Goal: Task Accomplishment & Management: Complete application form

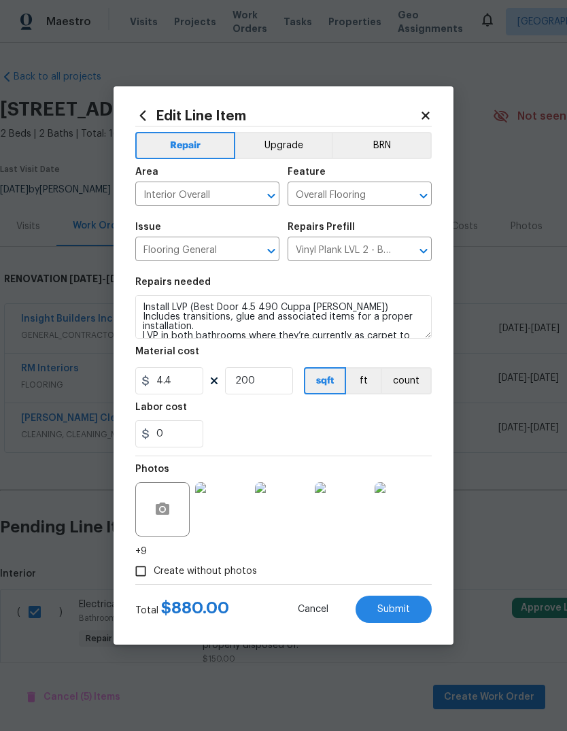
scroll to position [12, 0]
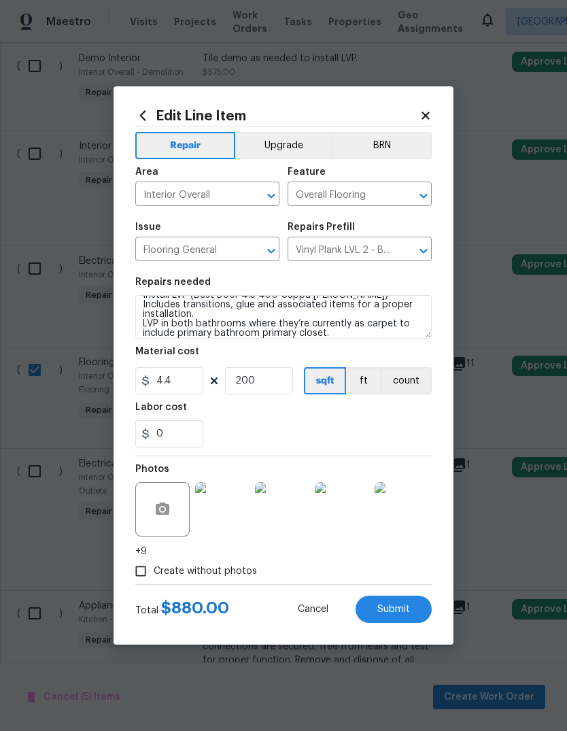
type textarea "Install LVP (Best Door 4.5 490 Cuppa [PERSON_NAME]) Includes transitions, glue …"
click at [484, 422] on body "Maestro Visits Projects Work Orders Tasks Properties Geo Assignments [GEOGRAPHI…" at bounding box center [283, 365] width 567 height 731
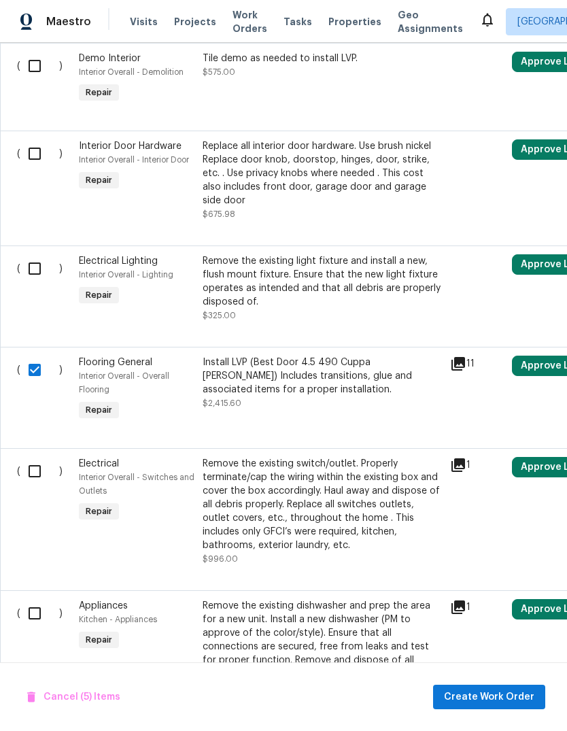
click at [366, 356] on div "Install LVP (Best Door 4.5 490 Cuppa [PERSON_NAME]) Includes transitions, glue …" at bounding box center [322, 376] width 239 height 41
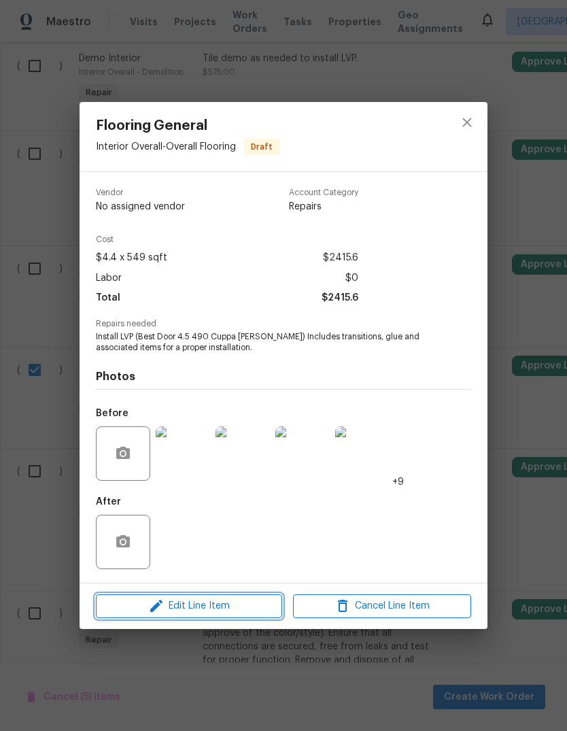
click at [254, 605] on span "Edit Line Item" at bounding box center [189, 606] width 178 height 17
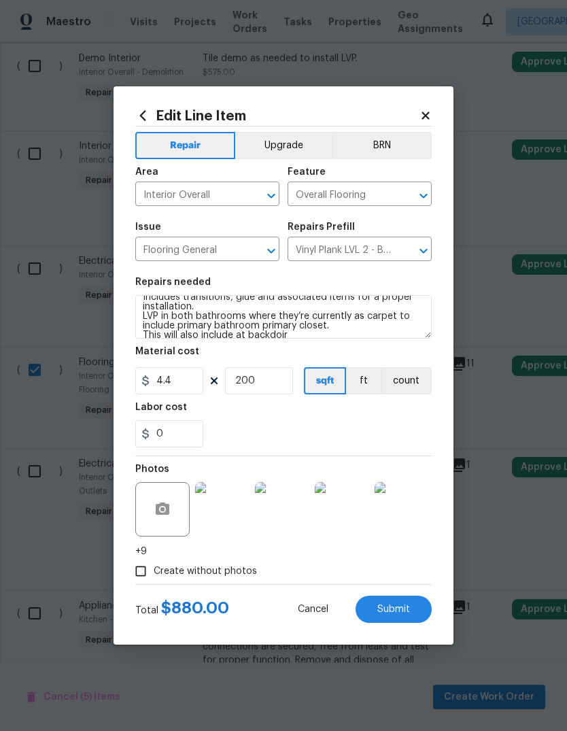
scroll to position [19, 0]
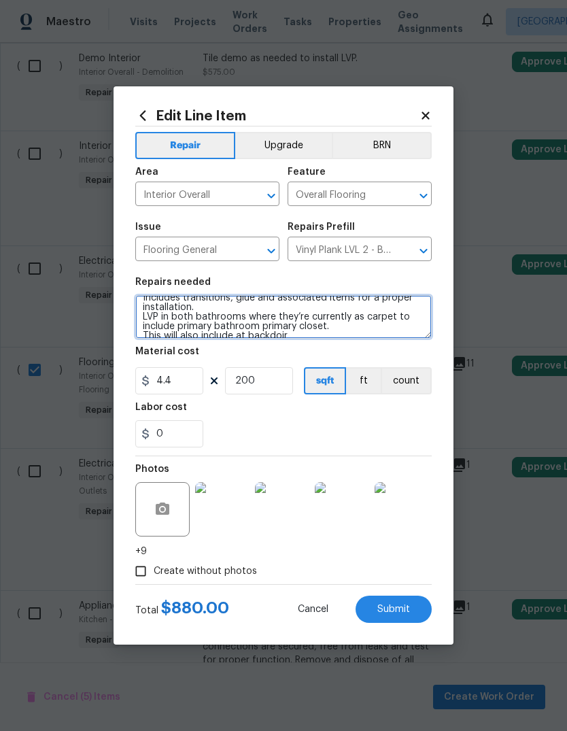
click at [301, 332] on textarea "Install LVP (Best Door 4.5 490 Cuppa [PERSON_NAME]) Includes transitions, glue …" at bounding box center [283, 317] width 297 height 44
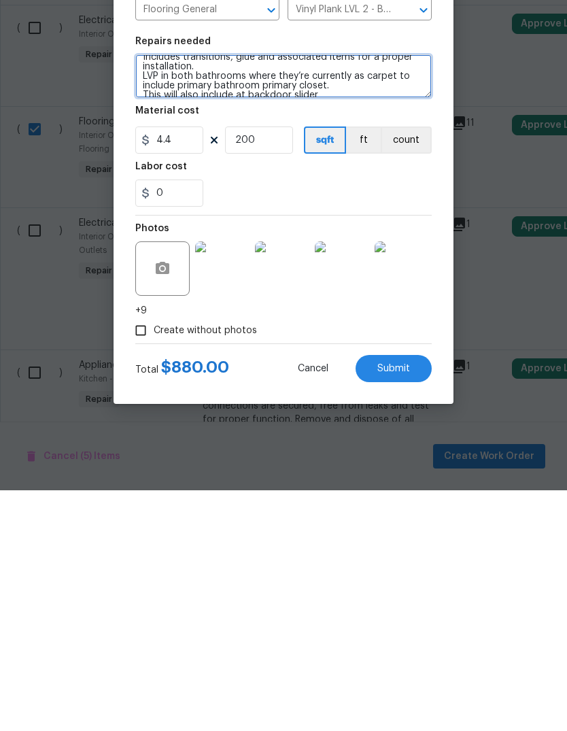
type textarea "Install LVP (Best Door 4.5 490 Cuppa [PERSON_NAME]) Includes transitions, glue …"
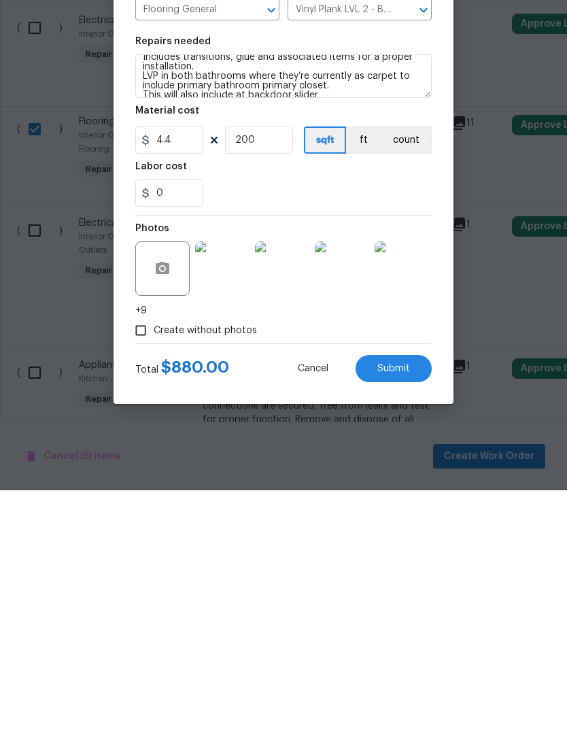
click at [405, 605] on span "Submit" at bounding box center [393, 610] width 33 height 10
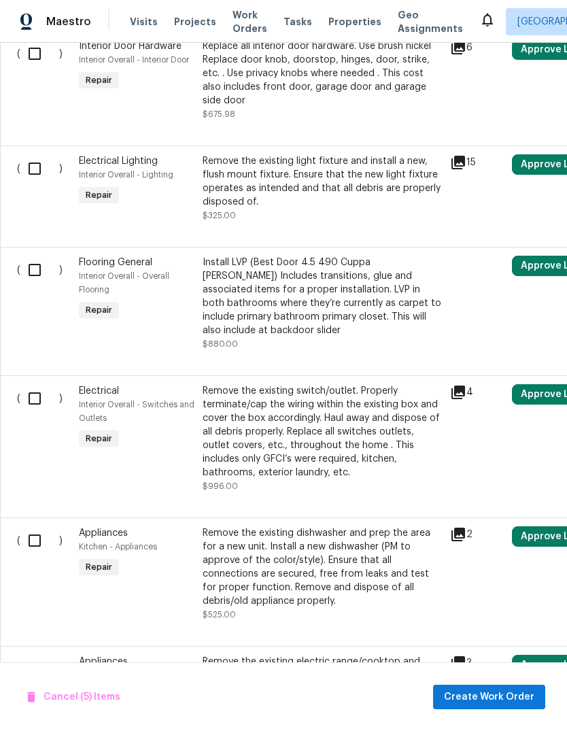
scroll to position [1985, 0]
click at [27, 255] on input "checkbox" at bounding box center [39, 269] width 39 height 29
checkbox input "true"
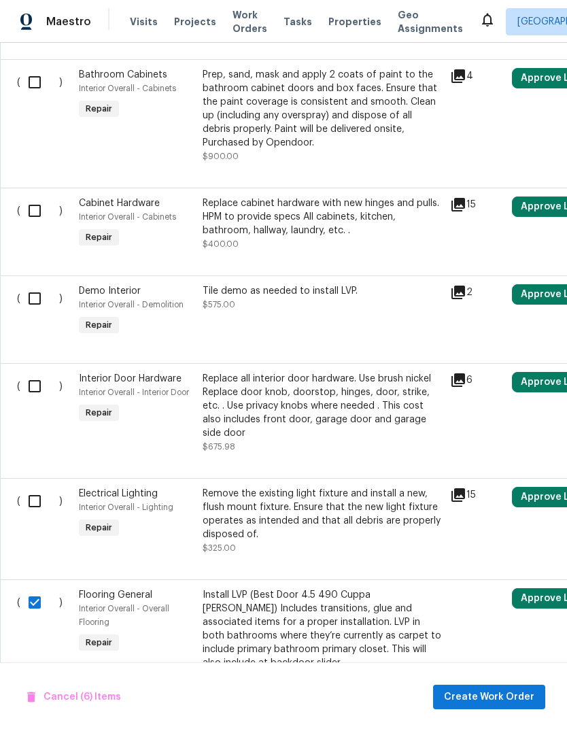
scroll to position [1651, 0]
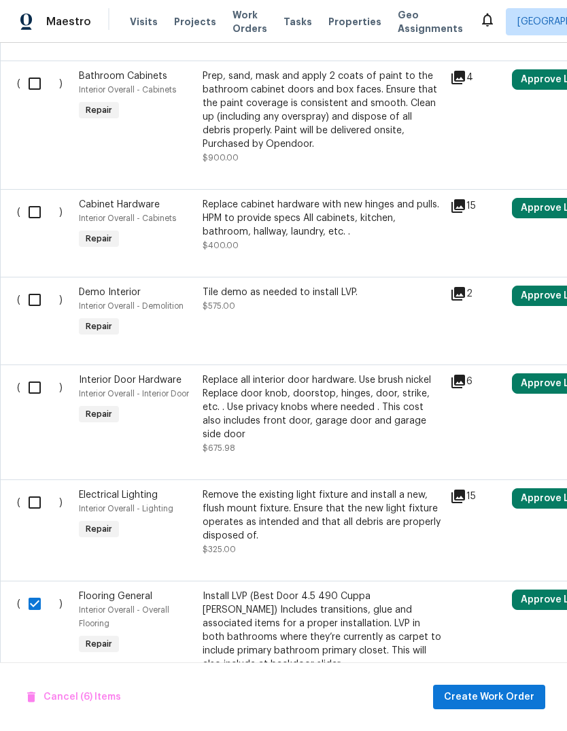
click at [30, 488] on input "checkbox" at bounding box center [39, 502] width 39 height 29
checkbox input "true"
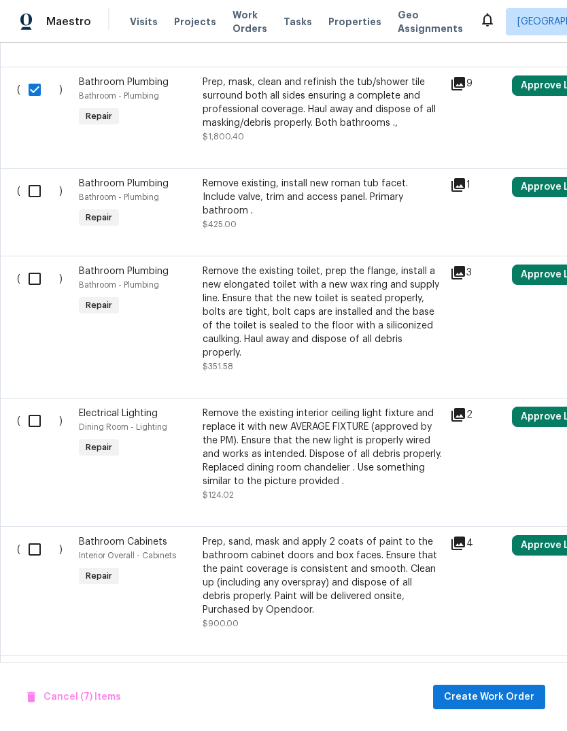
scroll to position [1184, 0]
click at [34, 407] on input "checkbox" at bounding box center [39, 421] width 39 height 29
checkbox input "true"
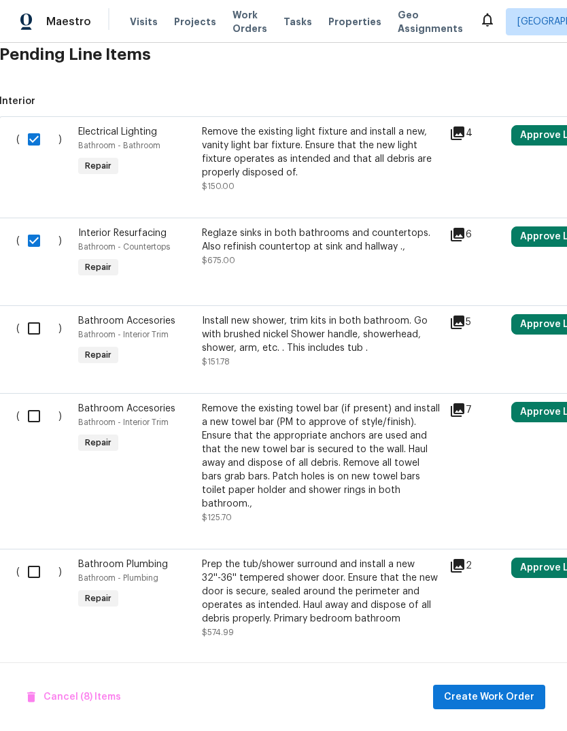
scroll to position [471, 1]
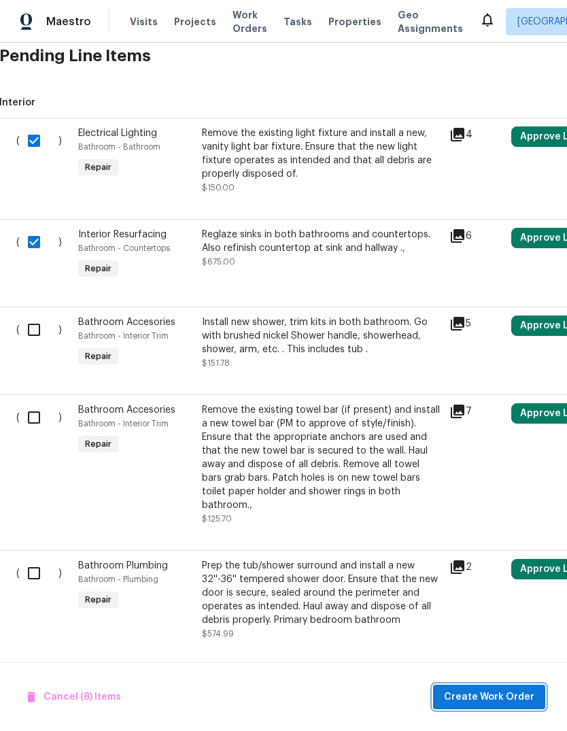
click at [494, 697] on span "Create Work Order" at bounding box center [489, 697] width 90 height 17
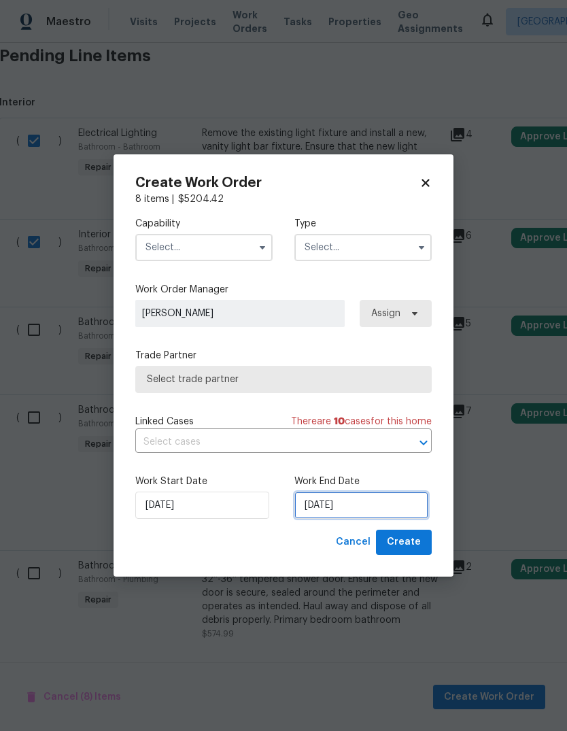
click at [385, 502] on input "[DATE]" at bounding box center [361, 505] width 134 height 27
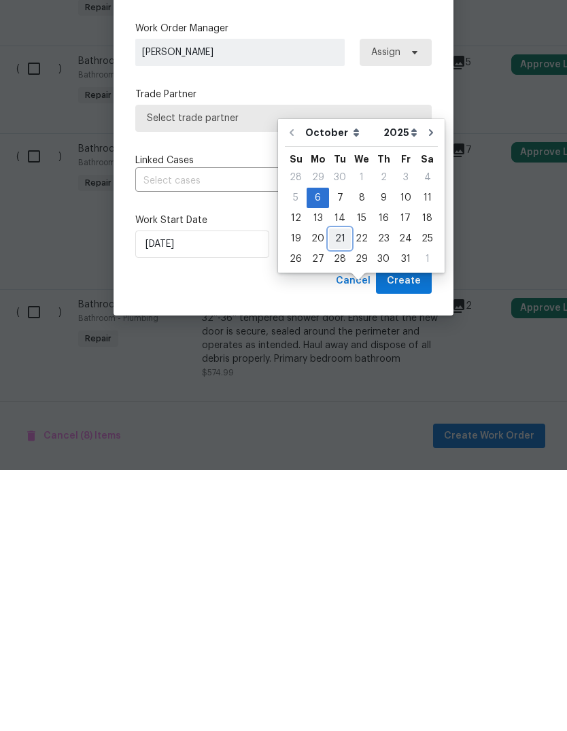
click at [341, 490] on div "21" at bounding box center [340, 499] width 22 height 19
type input "[DATE]"
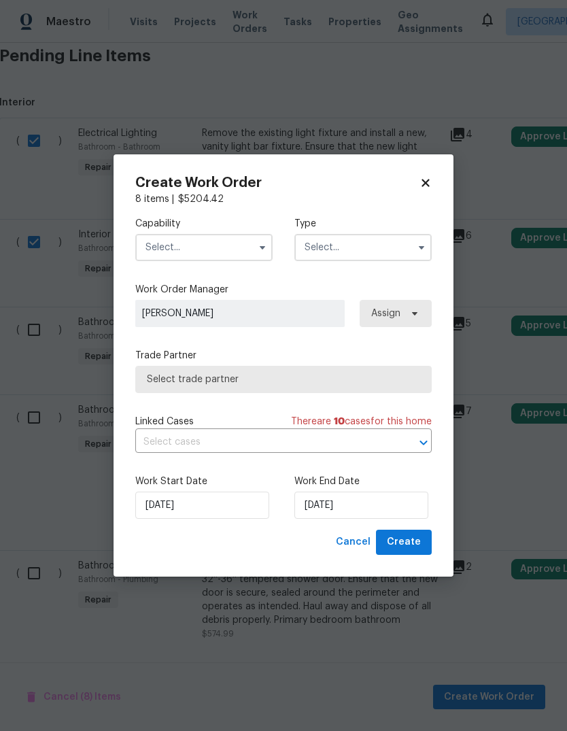
click at [258, 259] on input "text" at bounding box center [203, 247] width 137 height 27
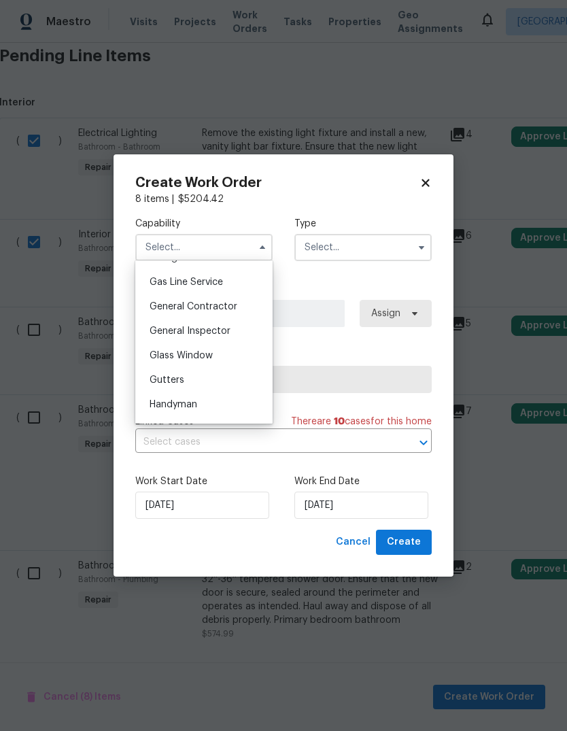
scroll to position [619, 0]
click at [231, 306] on span "General Contractor" at bounding box center [194, 308] width 88 height 10
type input "General Contractor"
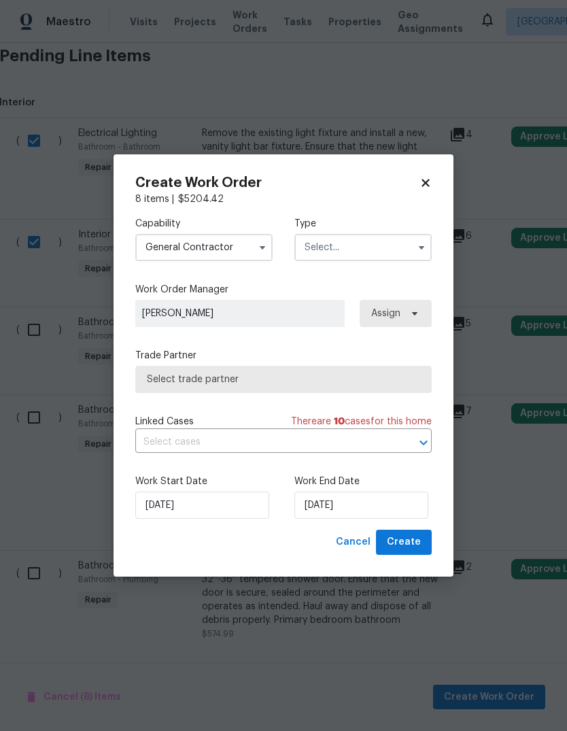
click at [364, 253] on input "text" at bounding box center [362, 247] width 137 height 27
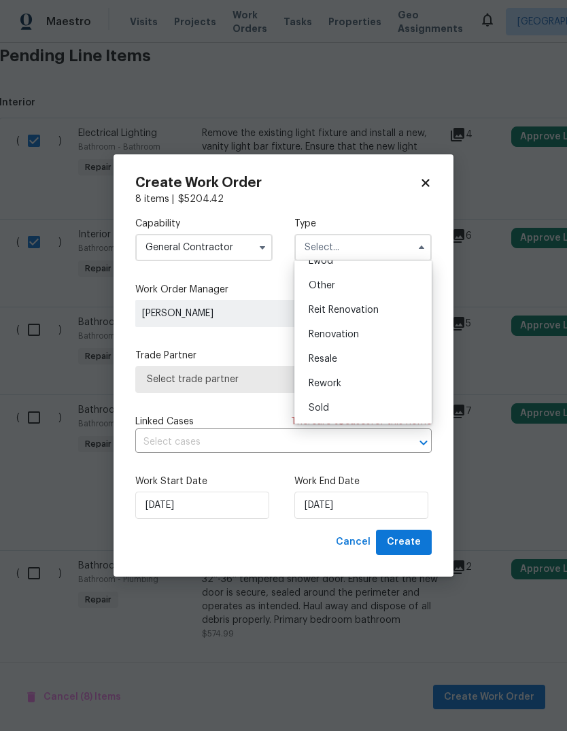
scroll to position [156, 0]
click at [379, 341] on div "Renovation" at bounding box center [363, 340] width 131 height 24
type input "Renovation"
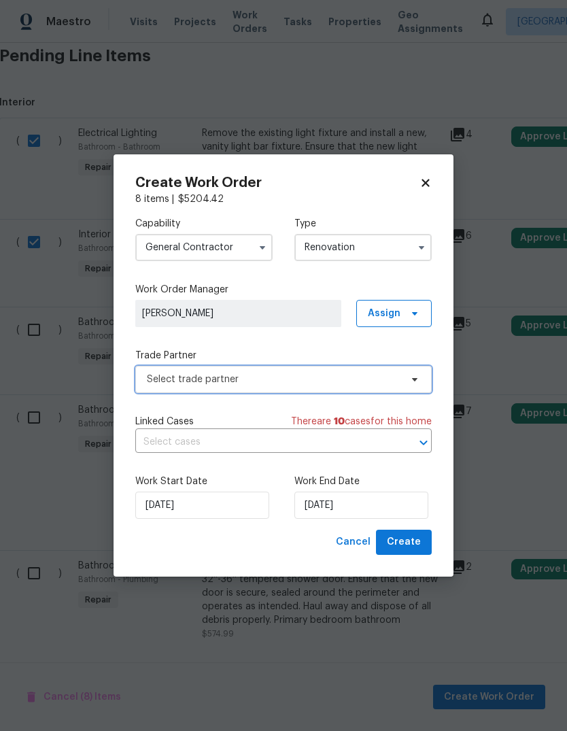
click at [382, 391] on span "Select trade partner" at bounding box center [283, 379] width 297 height 27
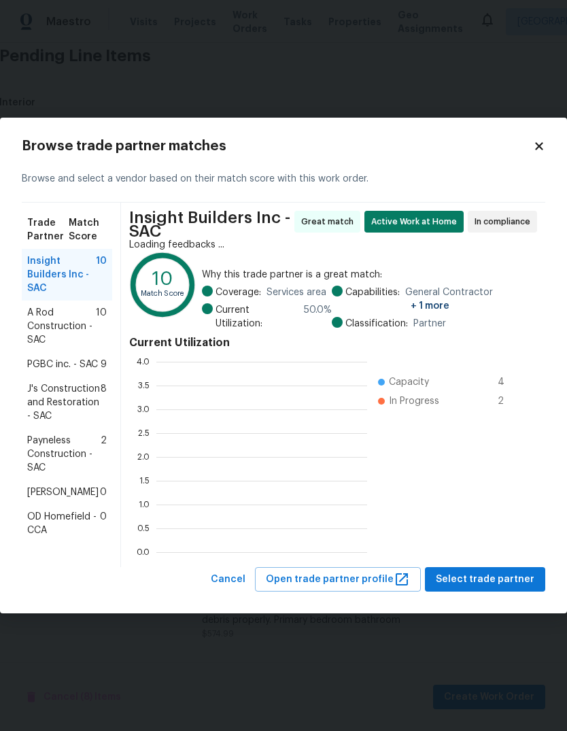
scroll to position [190, 211]
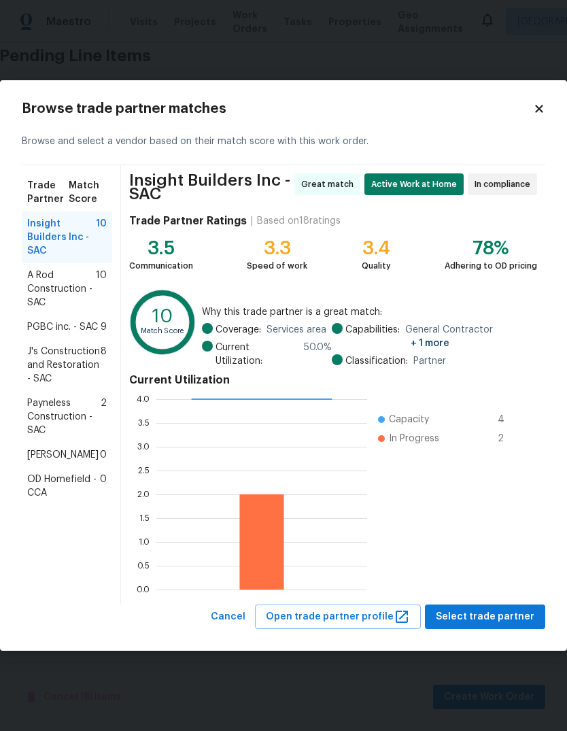
click at [52, 239] on span "Insight Builders Inc - SAC" at bounding box center [61, 237] width 69 height 41
click at [507, 621] on span "Select trade partner" at bounding box center [485, 617] width 99 height 17
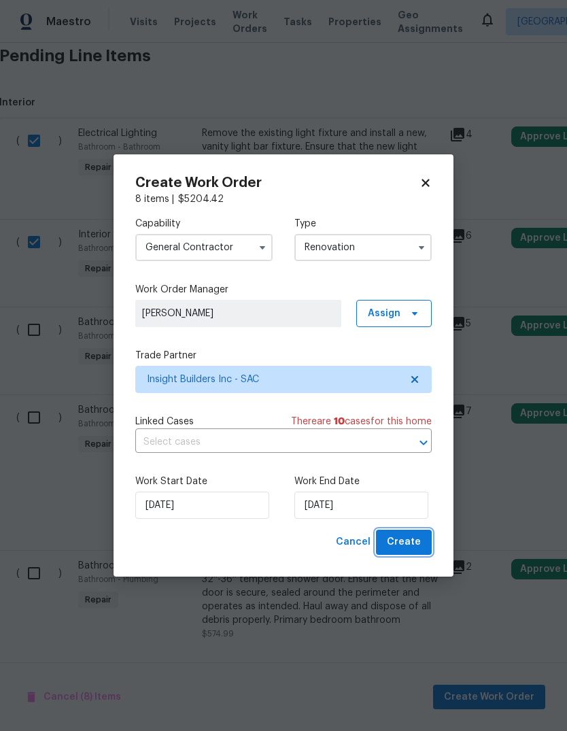
click at [416, 554] on button "Create" at bounding box center [404, 542] width 56 height 25
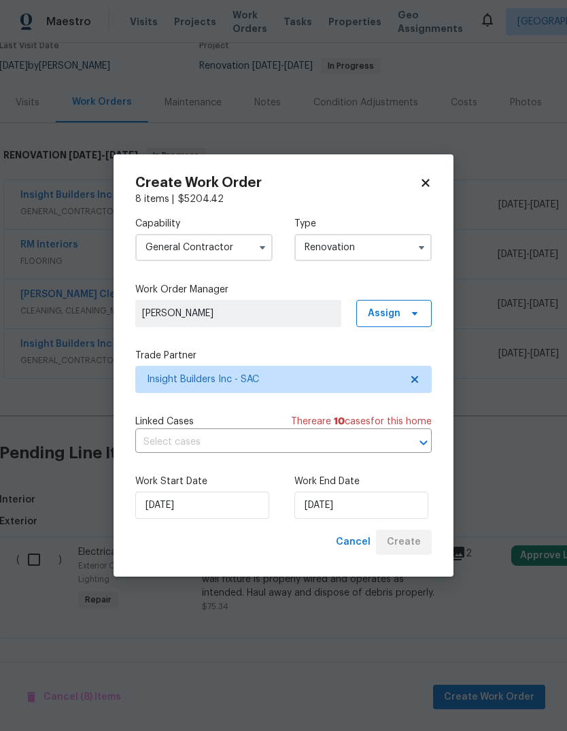
scroll to position [73, 1]
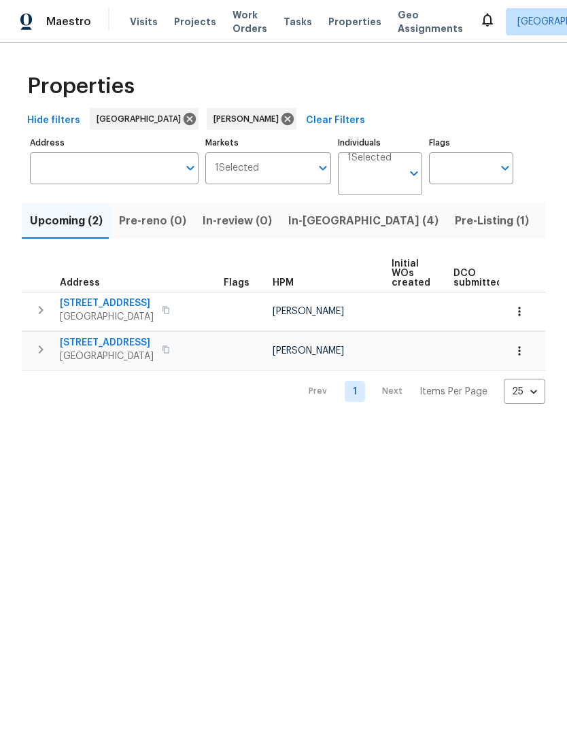
click at [308, 221] on span "In-[GEOGRAPHIC_DATA] (4)" at bounding box center [363, 221] width 150 height 19
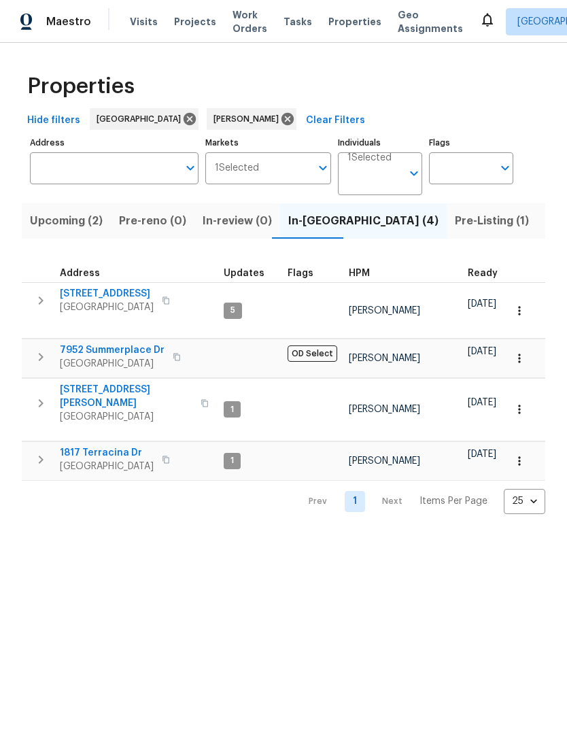
click at [35, 395] on icon "button" at bounding box center [41, 403] width 16 height 16
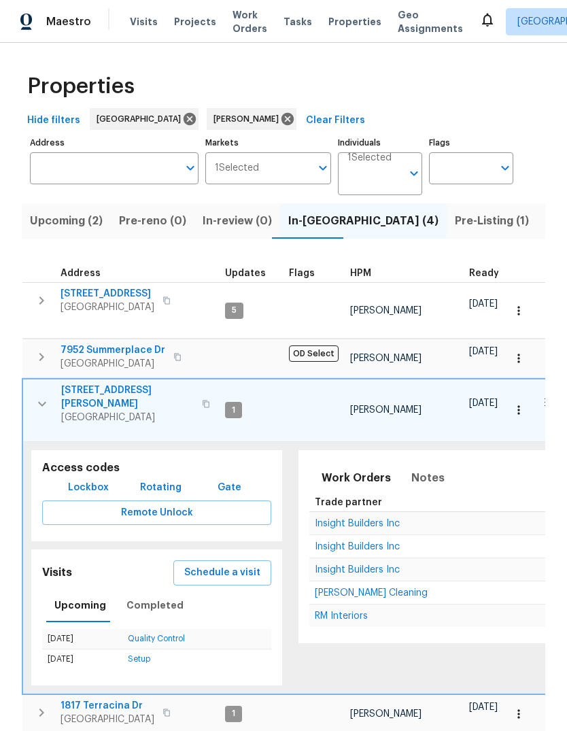
click at [243, 564] on span "Schedule a visit" at bounding box center [222, 572] width 76 height 17
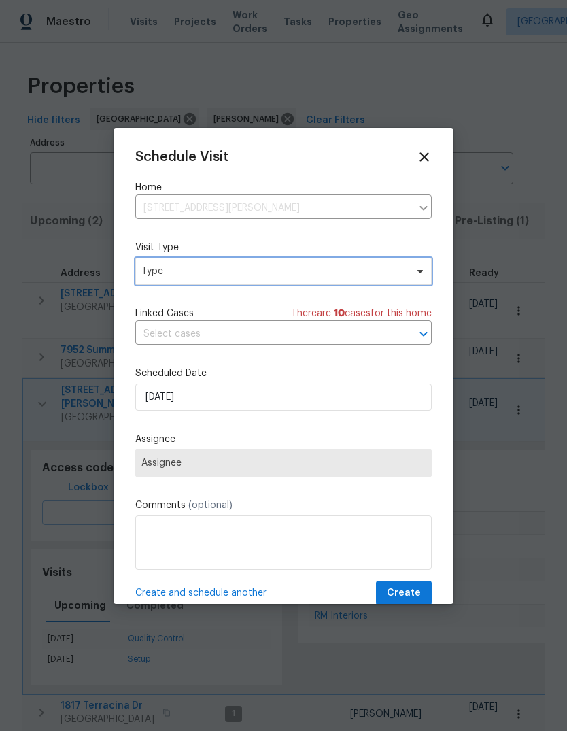
click at [303, 275] on span "Type" at bounding box center [273, 272] width 265 height 14
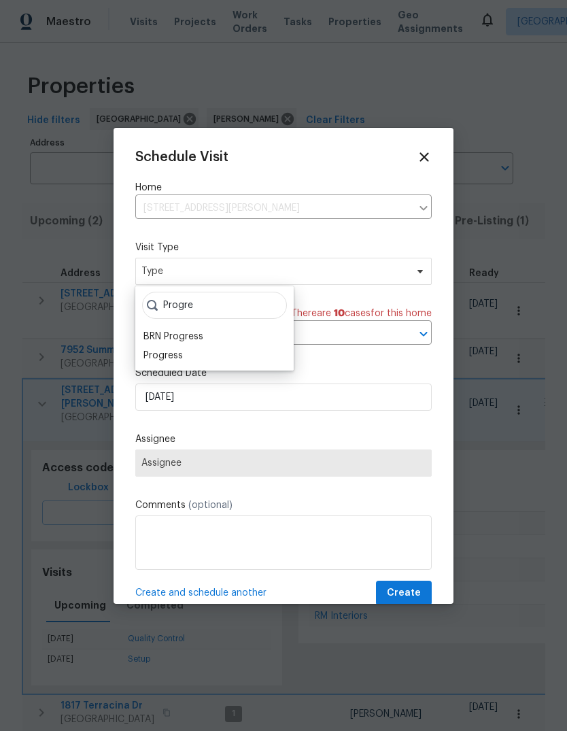
type input "Progre"
click at [173, 358] on div "Progress" at bounding box center [162, 356] width 39 height 14
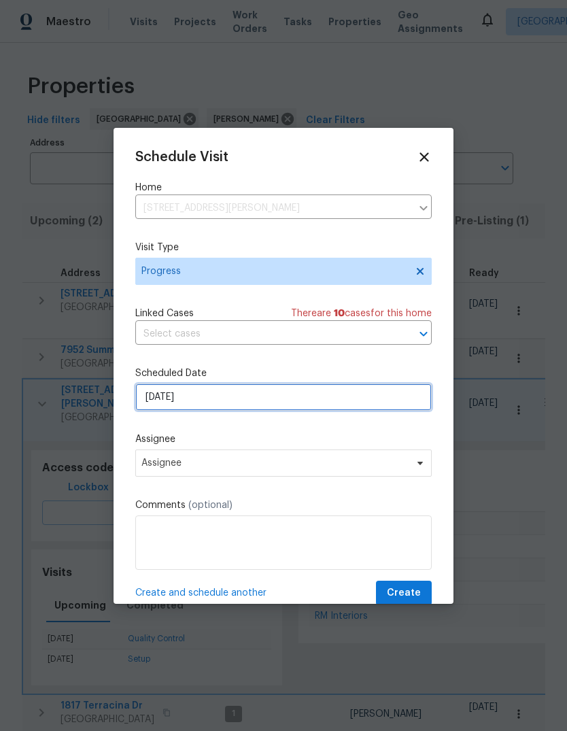
click at [239, 398] on input "[DATE]" at bounding box center [283, 397] width 297 height 27
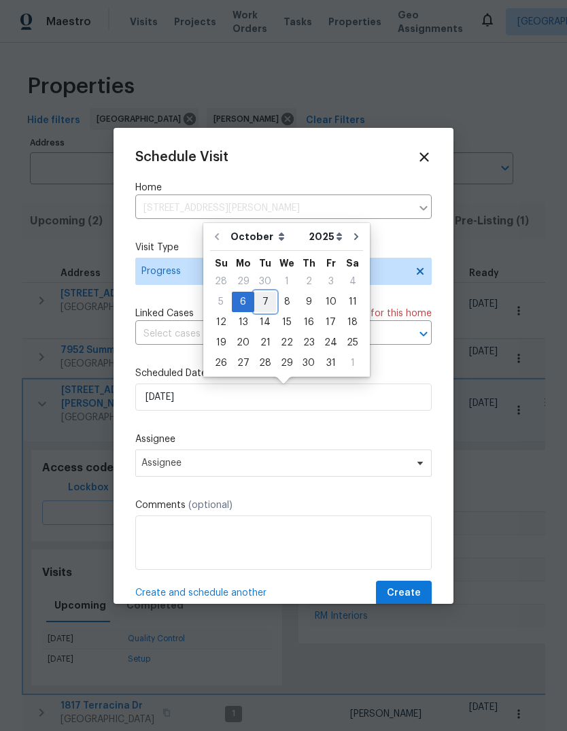
click at [269, 303] on div "7" at bounding box center [265, 301] width 22 height 19
type input "10/7/2025"
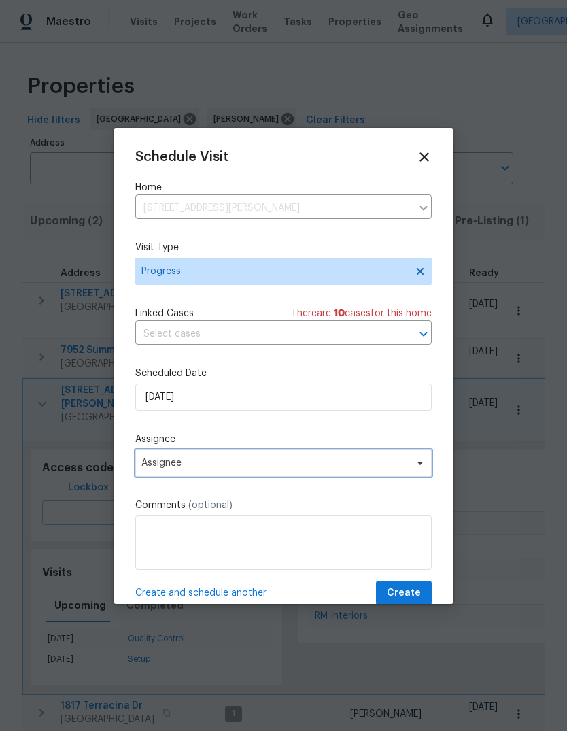
click at [420, 473] on span "Assignee" at bounding box center [283, 463] width 297 height 27
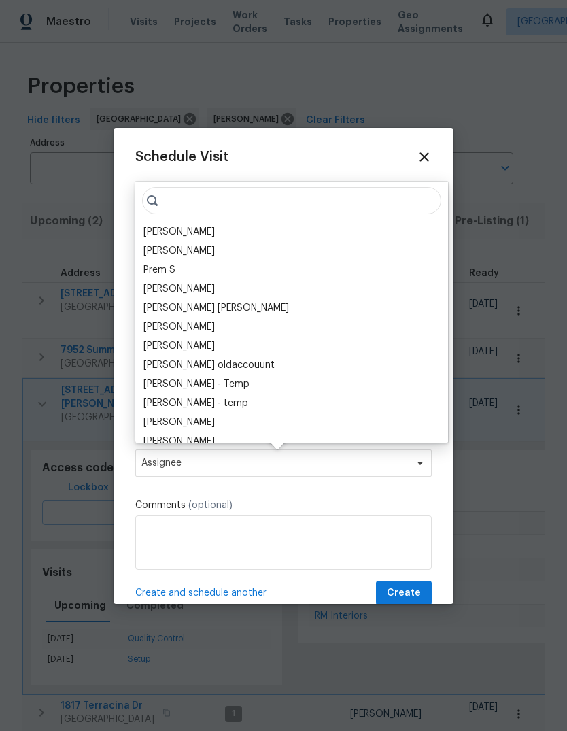
click at [215, 226] on div "[PERSON_NAME]" at bounding box center [178, 232] width 71 height 14
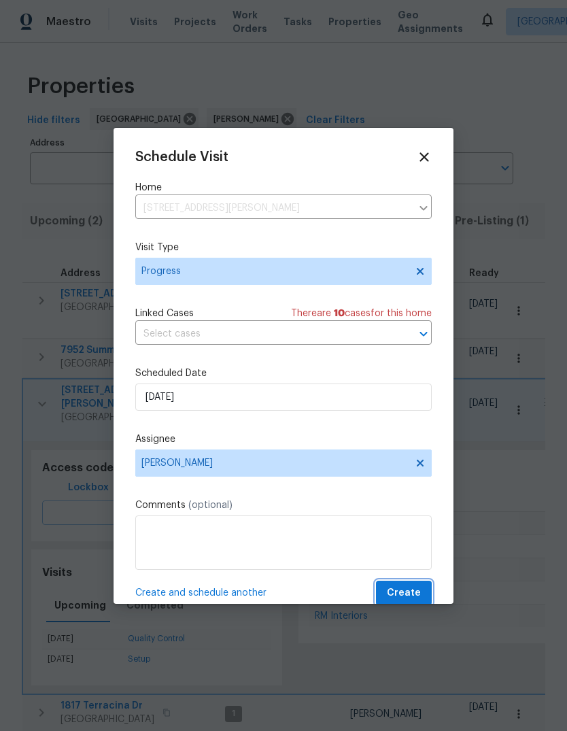
click at [421, 593] on button "Create" at bounding box center [404, 593] width 56 height 25
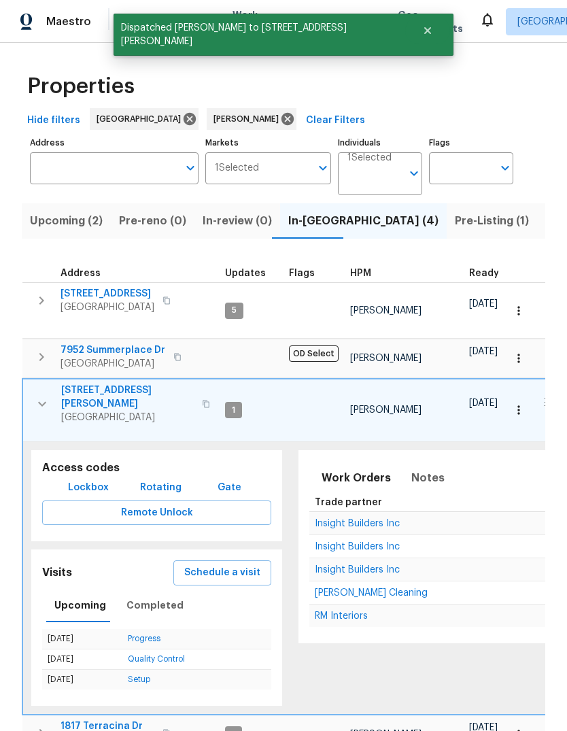
click at [45, 395] on button "button" at bounding box center [42, 404] width 27 height 41
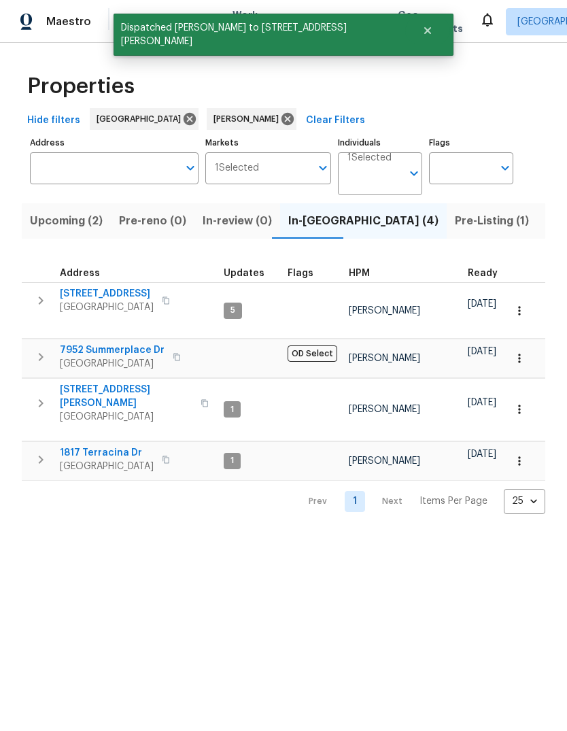
click at [37, 452] on icon "button" at bounding box center [41, 460] width 16 height 16
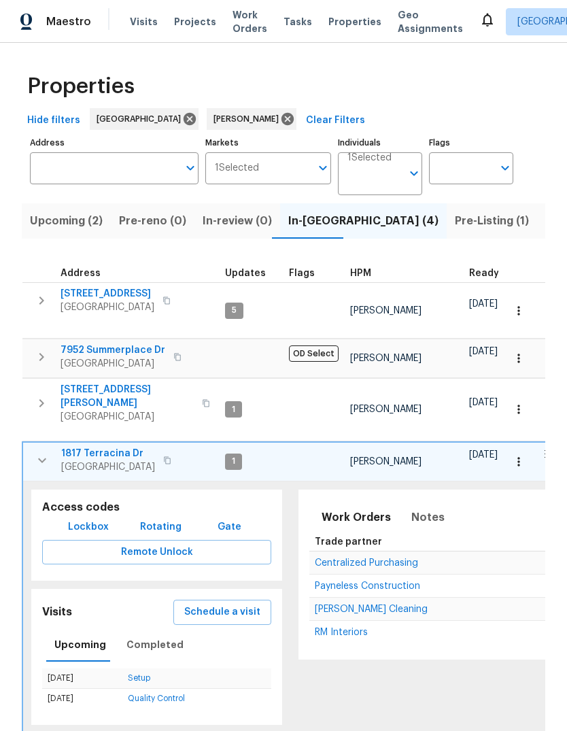
scroll to position [27, 0]
click at [229, 604] on span "Schedule a visit" at bounding box center [222, 612] width 76 height 17
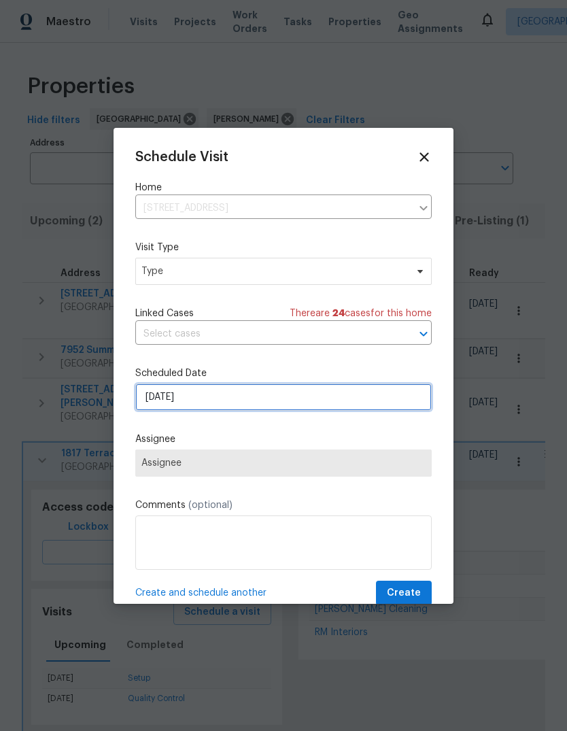
click at [275, 403] on input "[DATE]" at bounding box center [283, 397] width 297 height 27
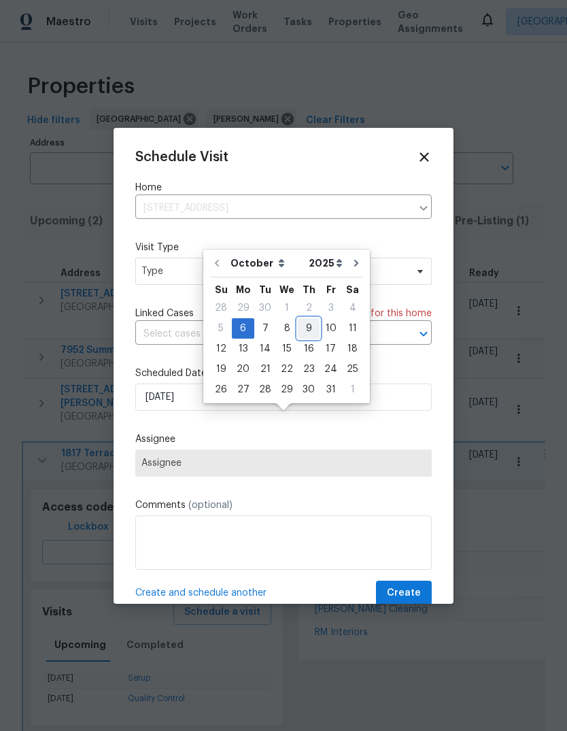
click at [309, 319] on div "9" at bounding box center [309, 328] width 22 height 19
type input "10/9/2025"
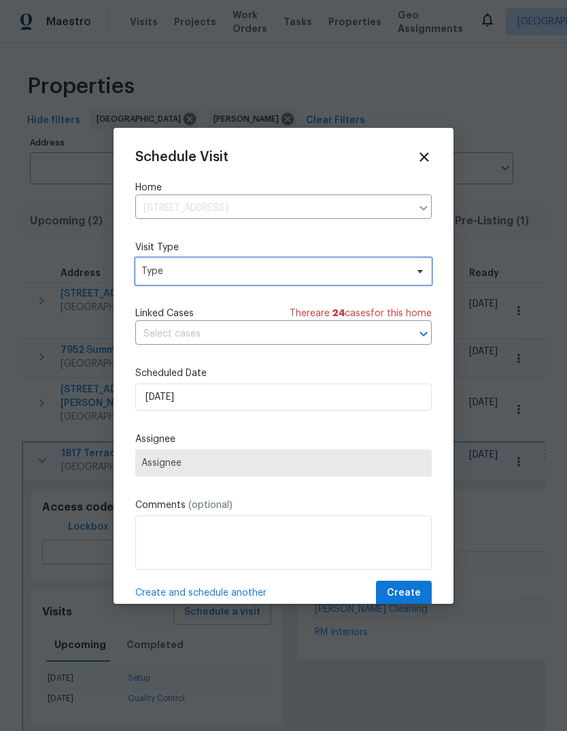
click at [288, 274] on span "Type" at bounding box center [273, 272] width 265 height 14
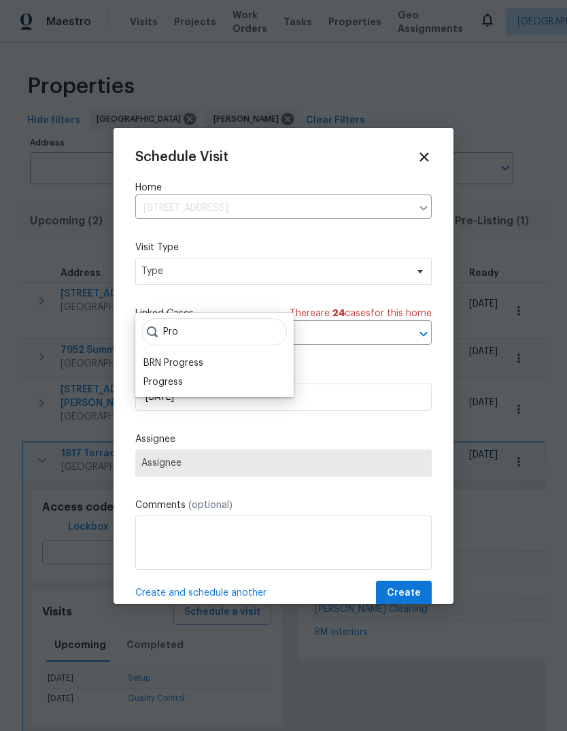
type input "Pro"
click at [182, 375] on div "Progress" at bounding box center [162, 382] width 39 height 14
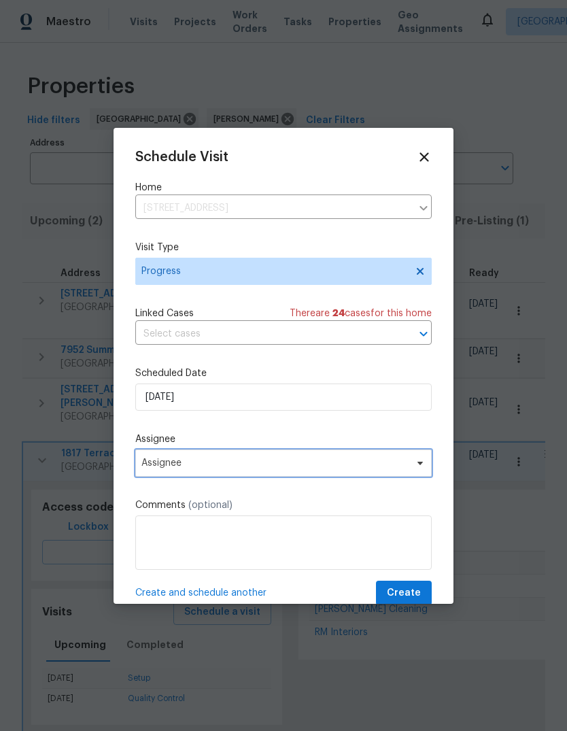
click at [350, 468] on span "Assignee" at bounding box center [274, 463] width 267 height 11
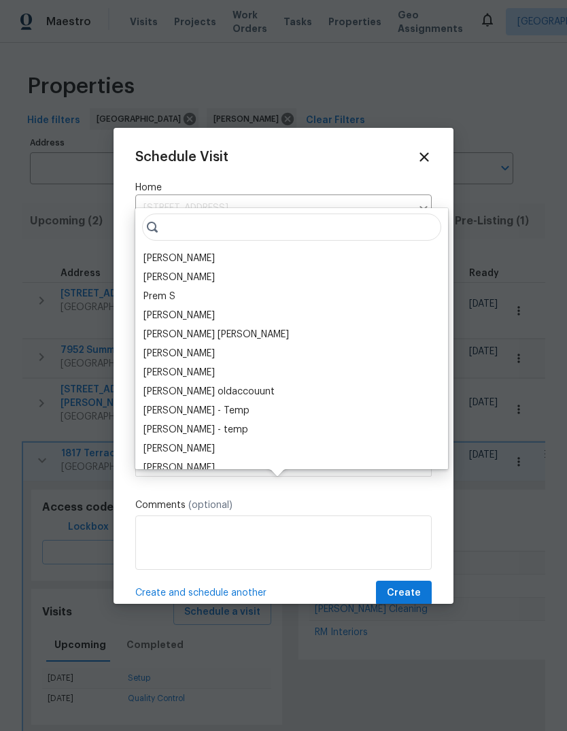
click at [207, 252] on div "[PERSON_NAME]" at bounding box center [178, 259] width 71 height 14
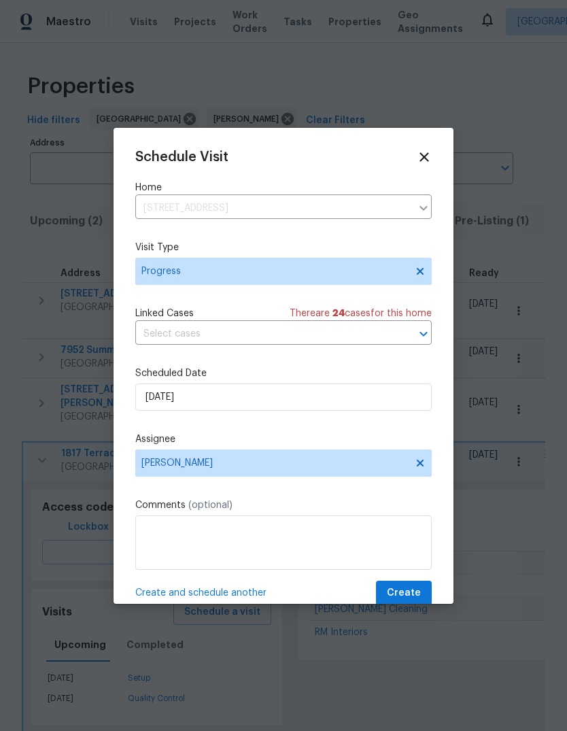
click at [423, 595] on button "Create" at bounding box center [404, 593] width 56 height 25
